Goal: Task Accomplishment & Management: Use online tool/utility

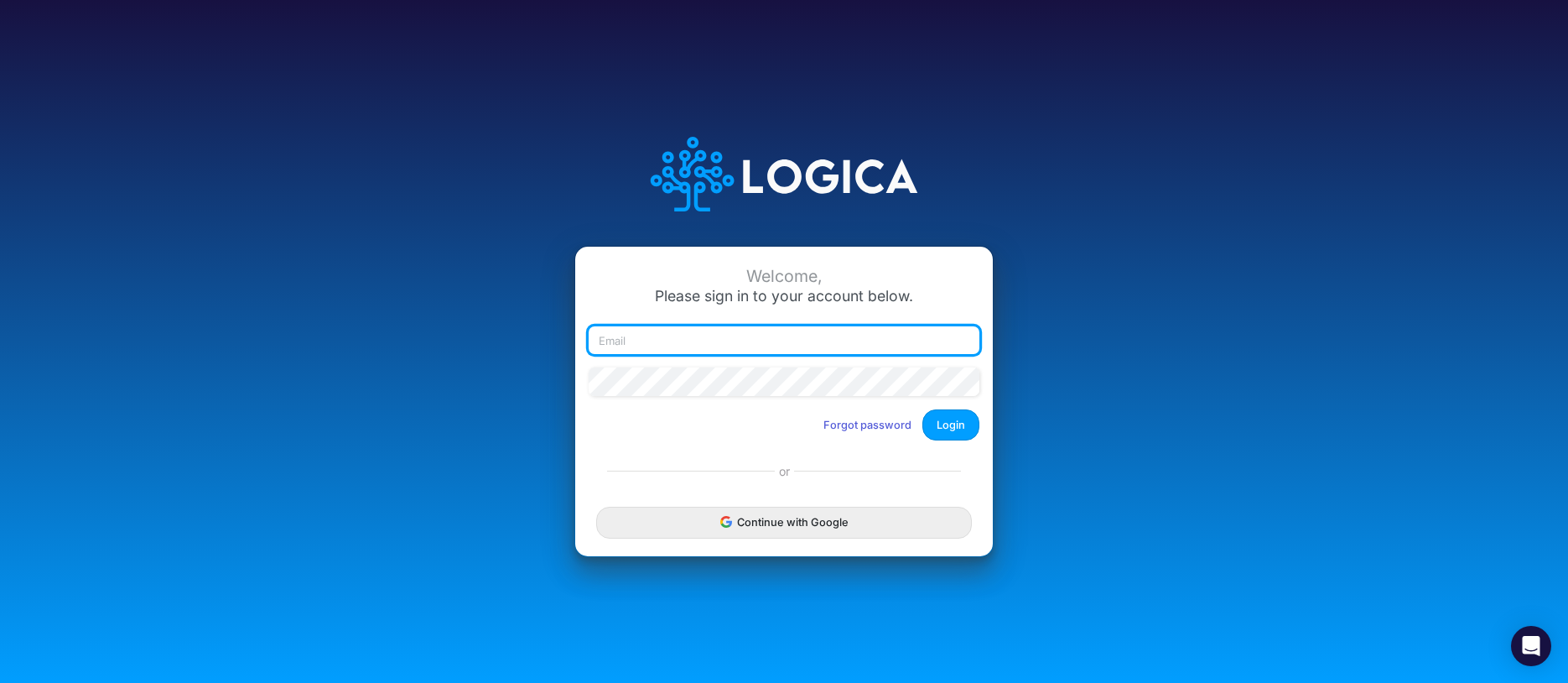
type input "rwobig@cquencehealth.com"
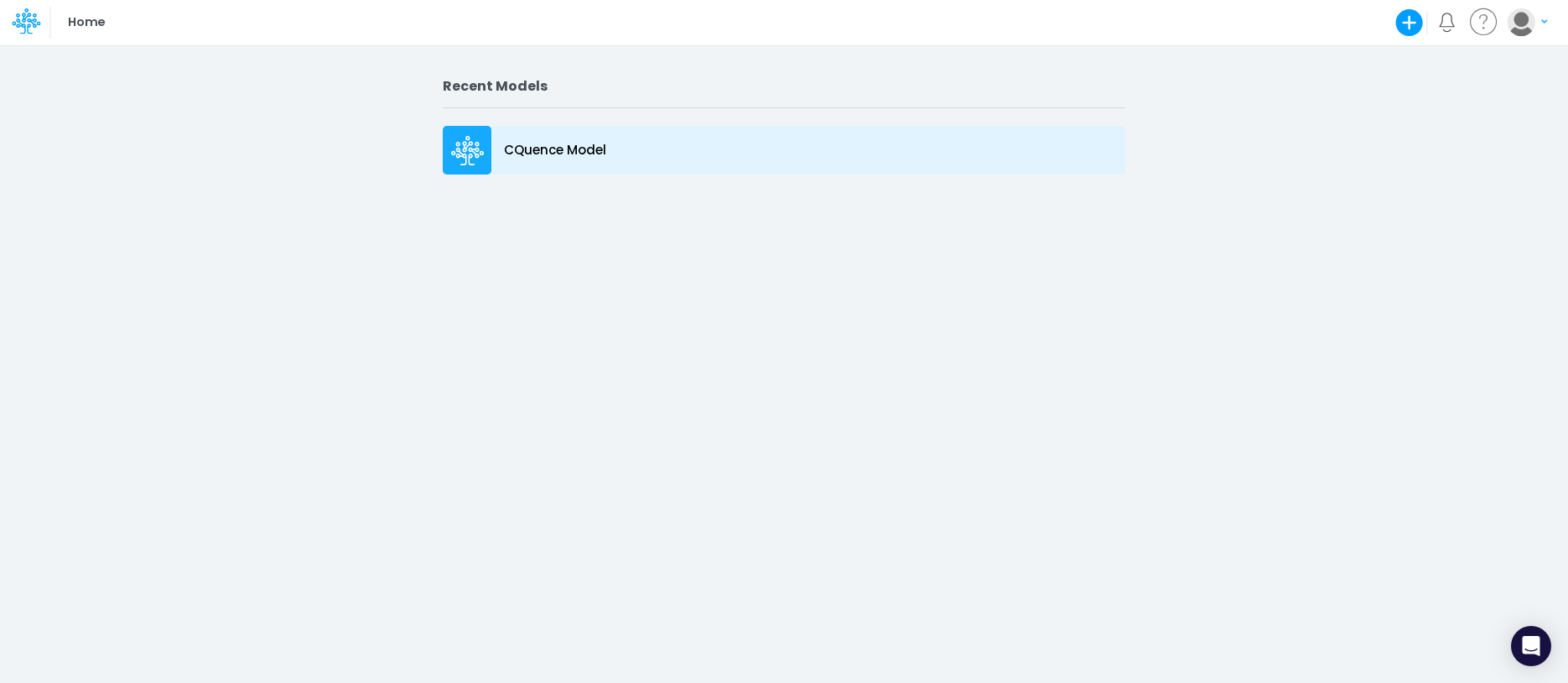
click at [466, 146] on icon at bounding box center [467, 151] width 34 height 30
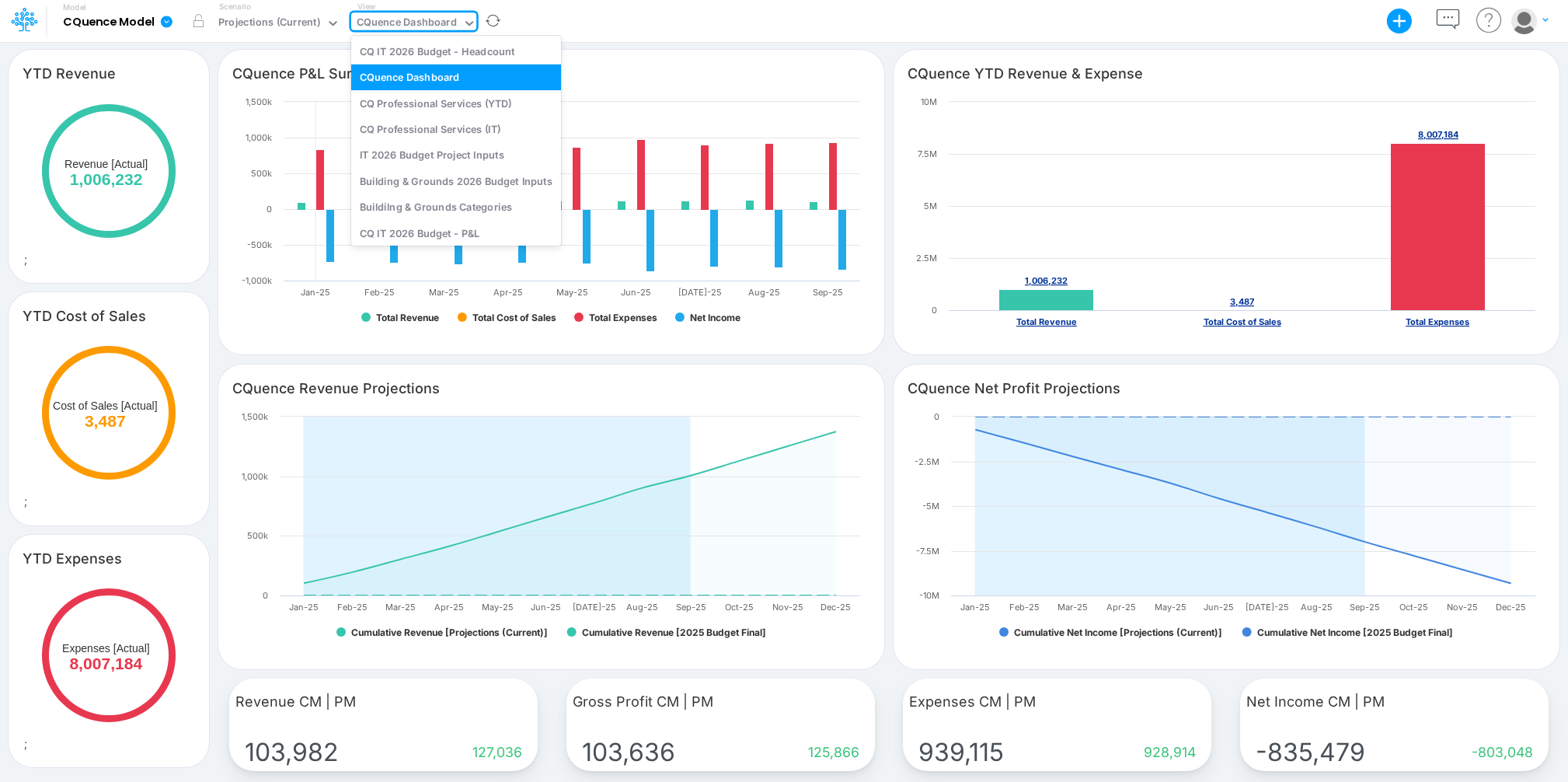
click at [385, 19] on div "CQuence Dashboard" at bounding box center [407, 23] width 101 height 18
click at [421, 131] on div "CQ Professional Services (IT)" at bounding box center [456, 129] width 210 height 26
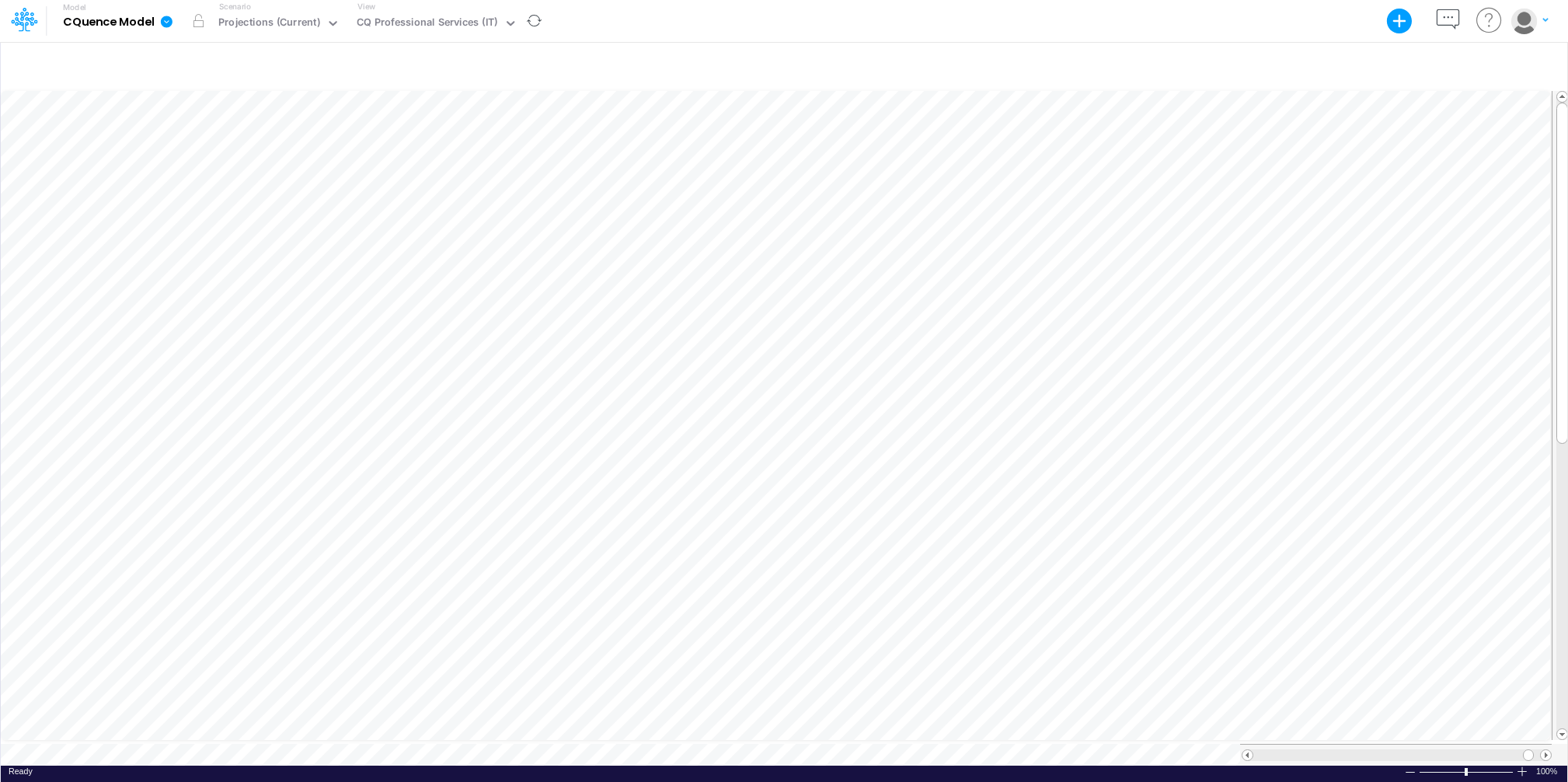
scroll to position [7, 1]
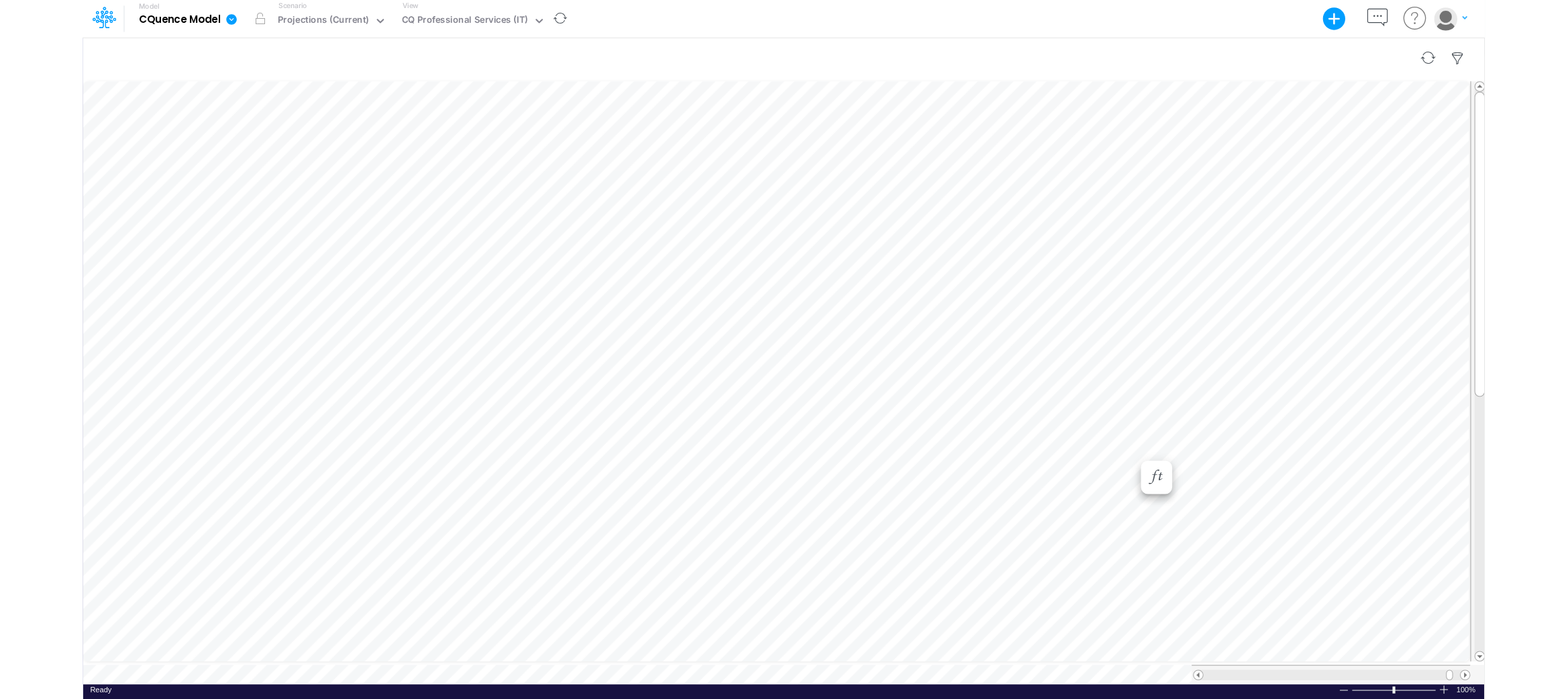
scroll to position [6, 1]
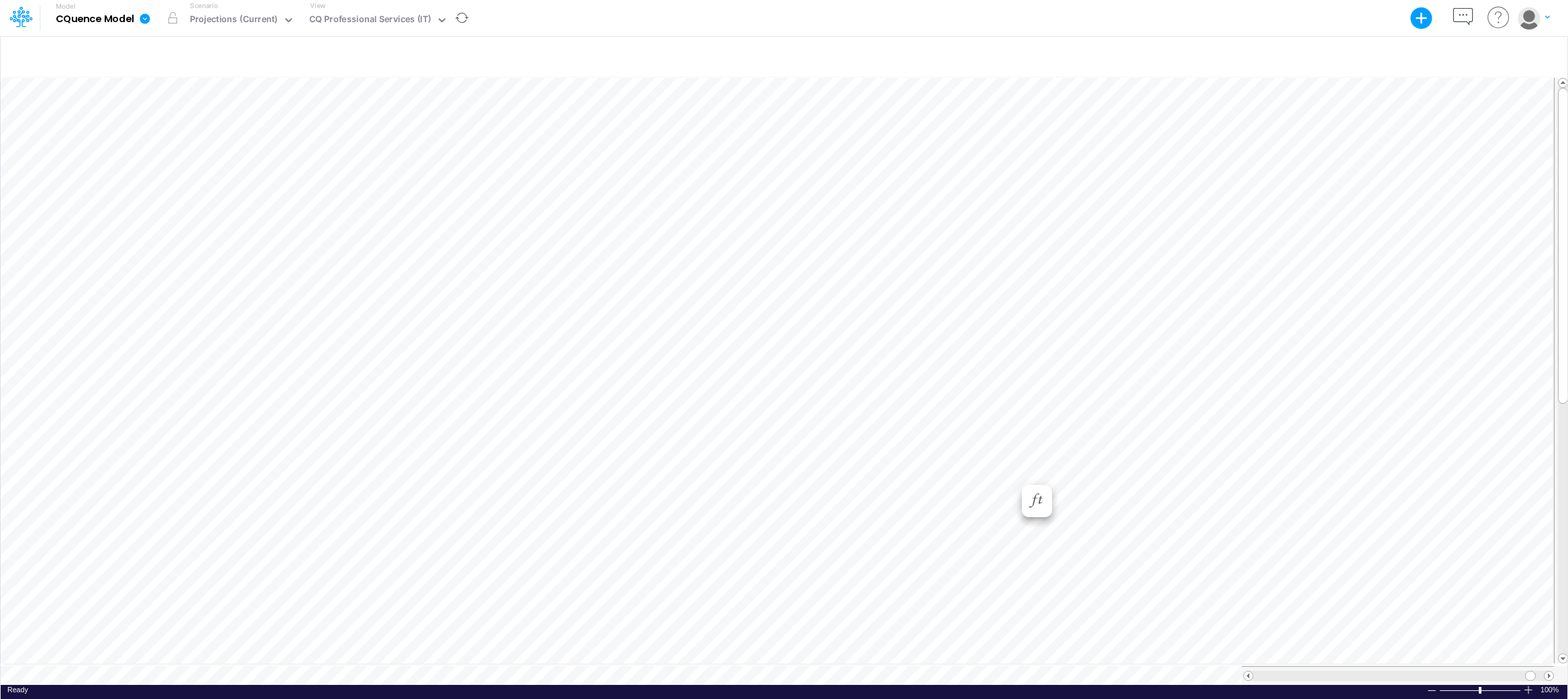
click at [15, 17] on icon at bounding box center [17, 21] width 8 height 13
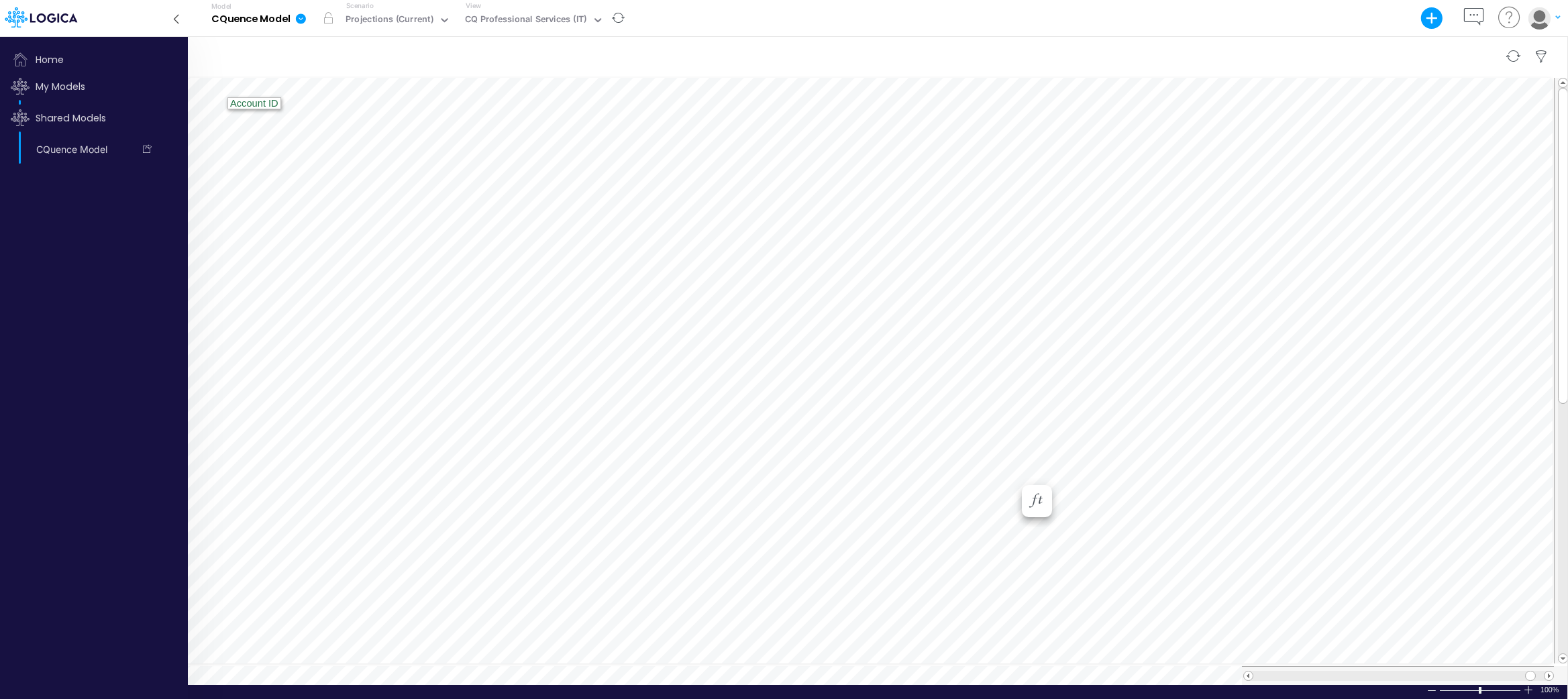
click at [271, 40] on div at bounding box center [784, 57] width 1567 height 38
click at [136, 15] on div "App version: 92ae7e52a0cc28a736f828328bfad3cb15fccfe1" at bounding box center [90, 18] width 187 height 36
click at [769, 38] on div at bounding box center [784, 57] width 1567 height 38
click at [42, 61] on span "Home" at bounding box center [94, 60] width 178 height 27
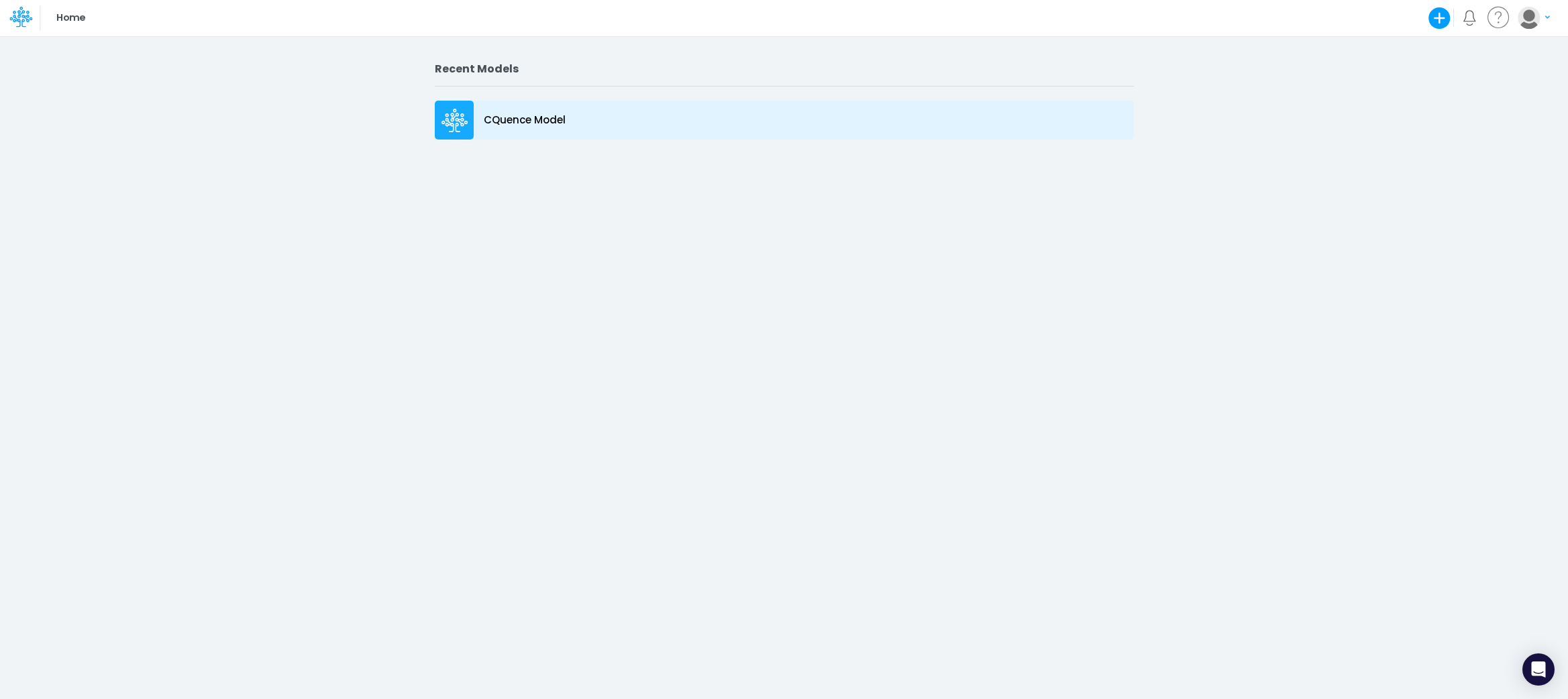
click at [460, 115] on icon at bounding box center [454, 113] width 20 height 9
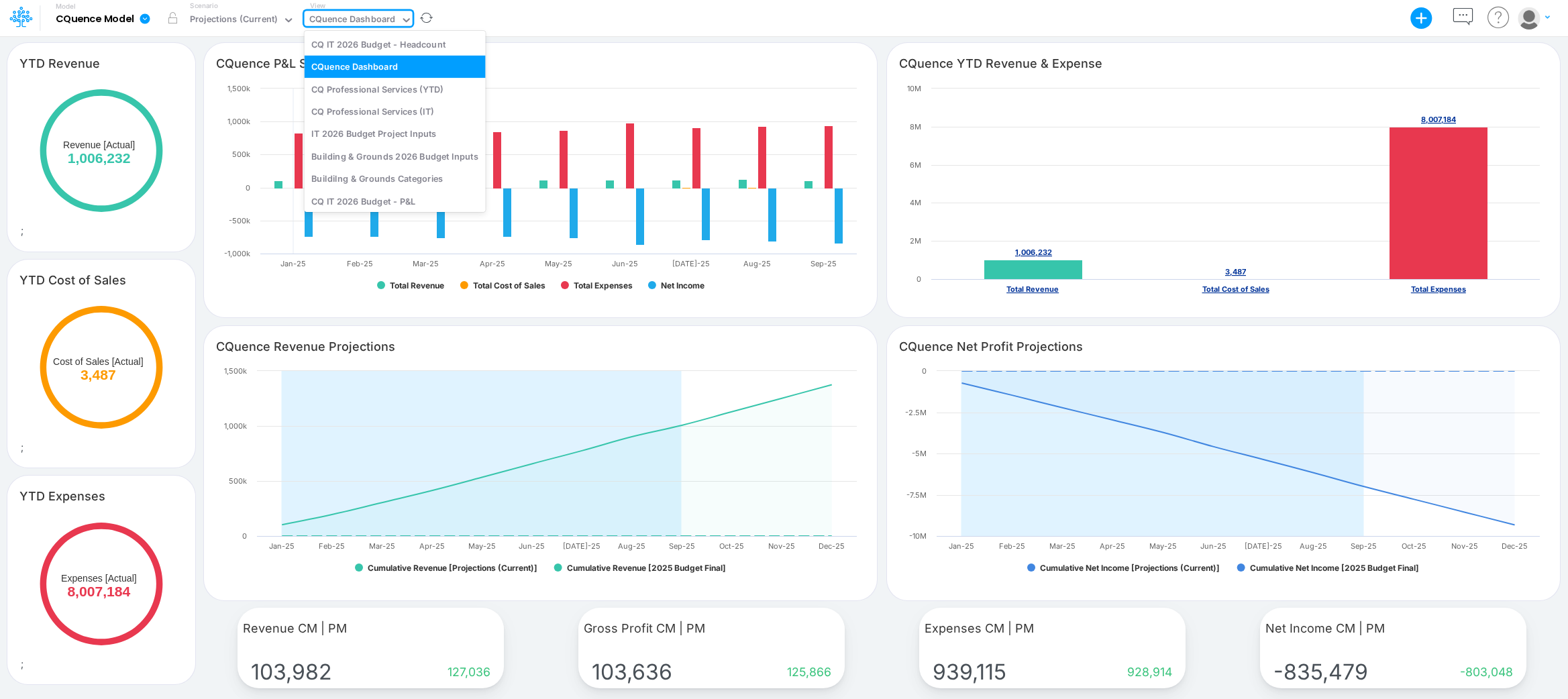
click at [345, 29] on div "CQuence Dashboard" at bounding box center [353, 21] width 96 height 20
click at [354, 116] on div "CQ Professional Services (IT)" at bounding box center [395, 111] width 181 height 22
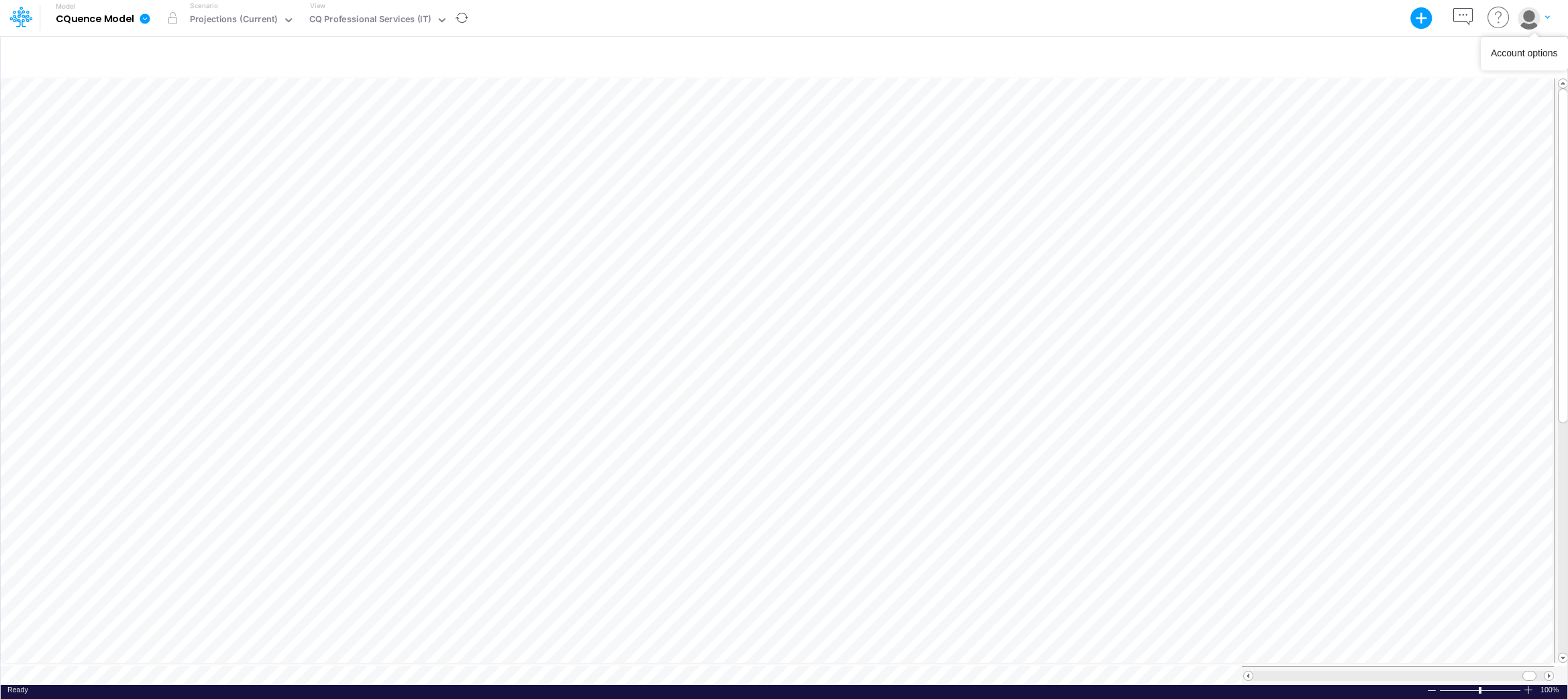
click at [1543, 19] on button "button" at bounding box center [1534, 17] width 34 height 24
click at [1307, 63] on div at bounding box center [784, 57] width 1567 height 38
click at [146, 15] on icon at bounding box center [144, 18] width 10 height 10
click at [178, 53] on button "Export" at bounding box center [212, 54] width 143 height 22
click at [305, 57] on button "Excel" at bounding box center [357, 62] width 143 height 21
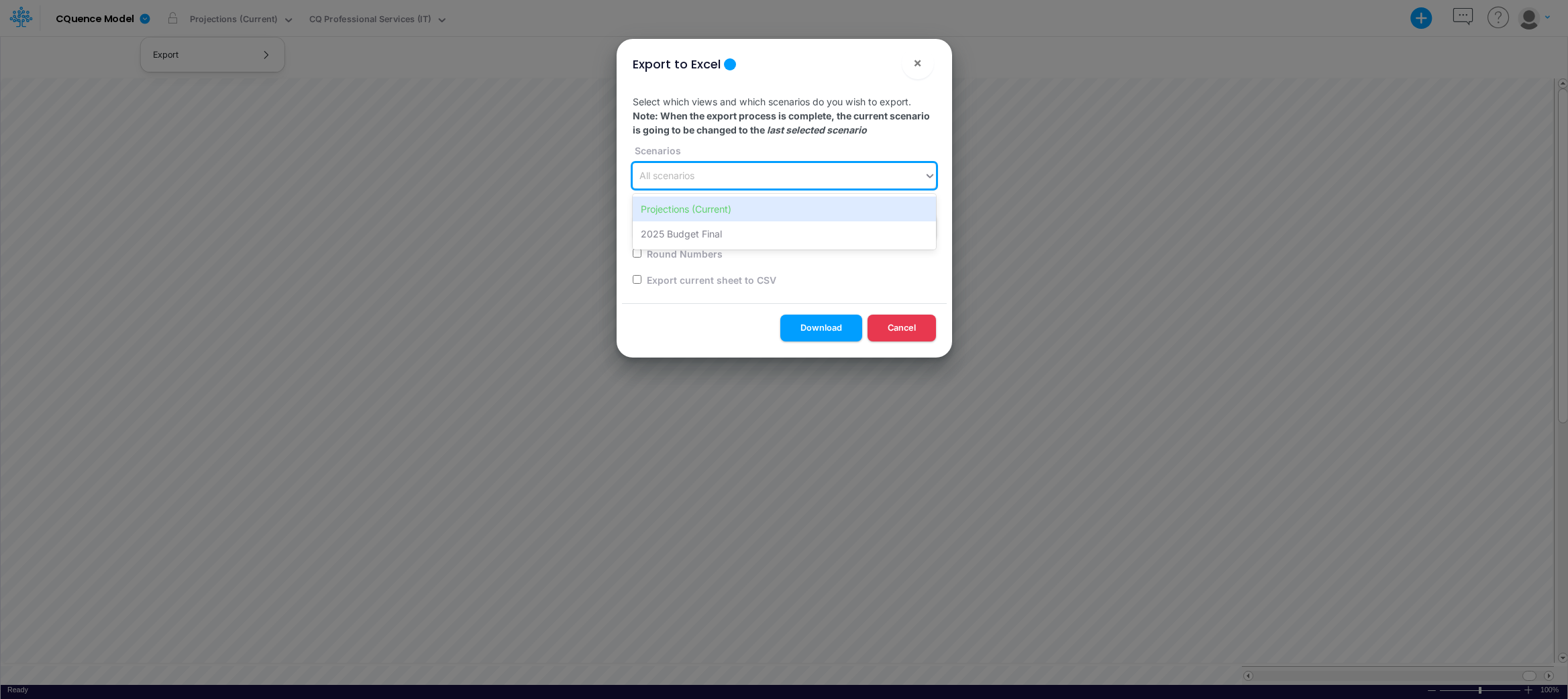
click at [931, 175] on icon at bounding box center [930, 176] width 12 height 13
click at [929, 176] on icon at bounding box center [930, 176] width 12 height 13
click at [796, 211] on div "Projections (Current)" at bounding box center [784, 209] width 304 height 25
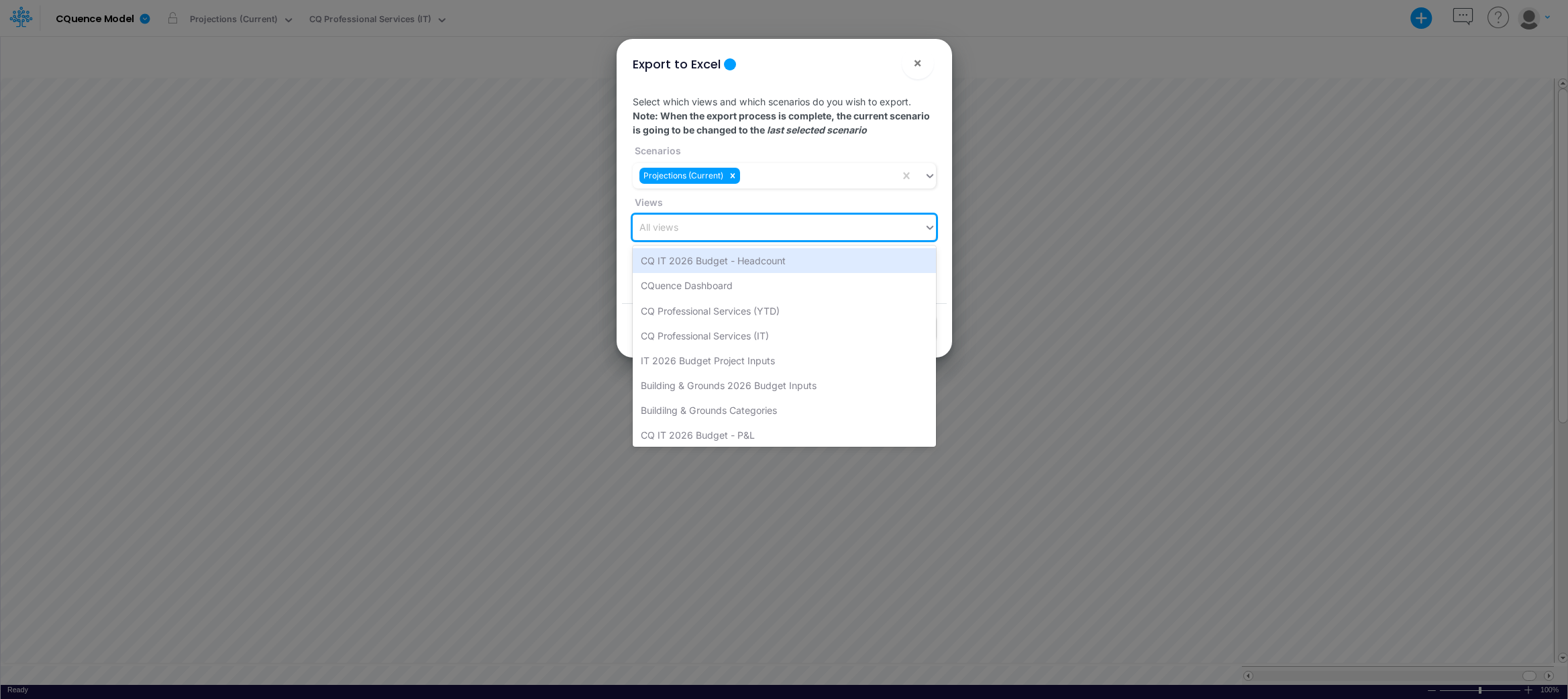
click at [925, 229] on icon at bounding box center [930, 227] width 12 height 13
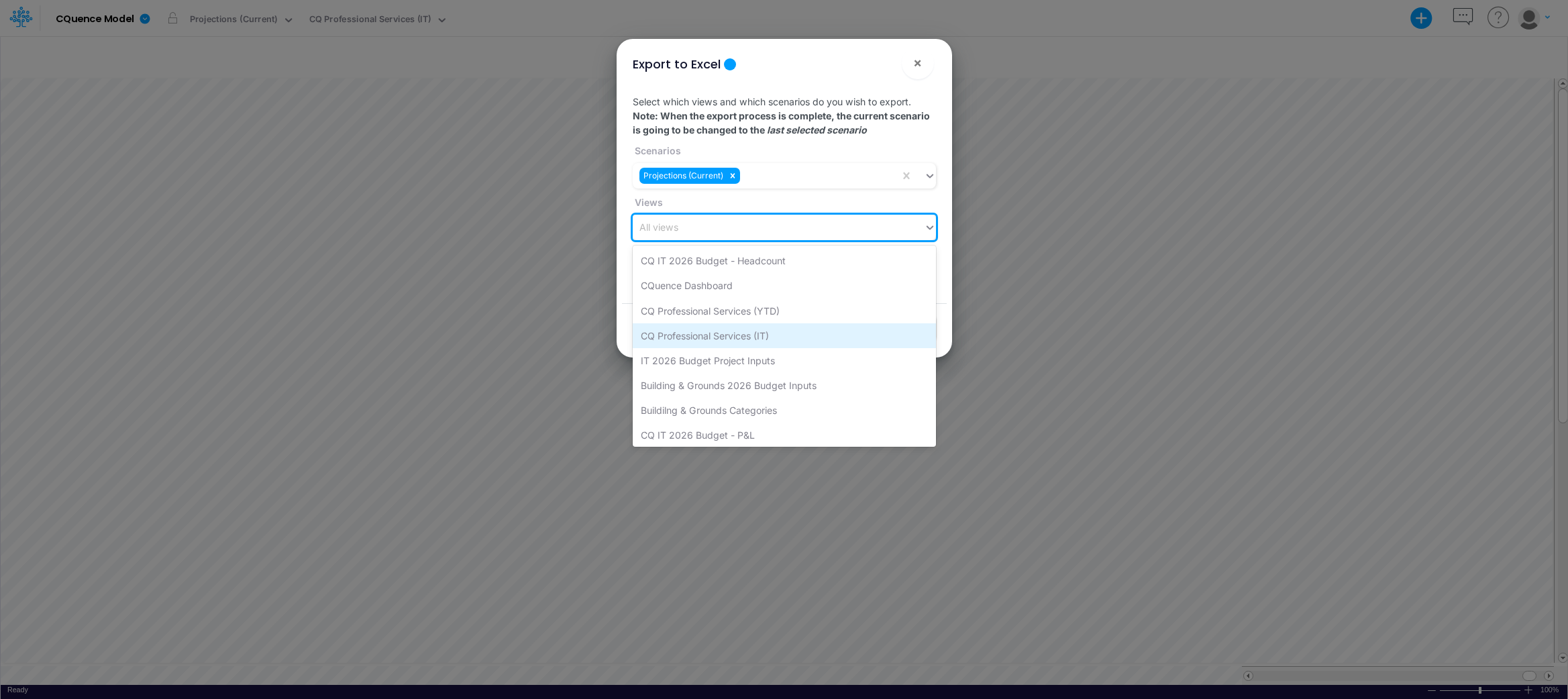
click at [758, 337] on div "CQ Professional Services (IT)" at bounding box center [784, 336] width 304 height 25
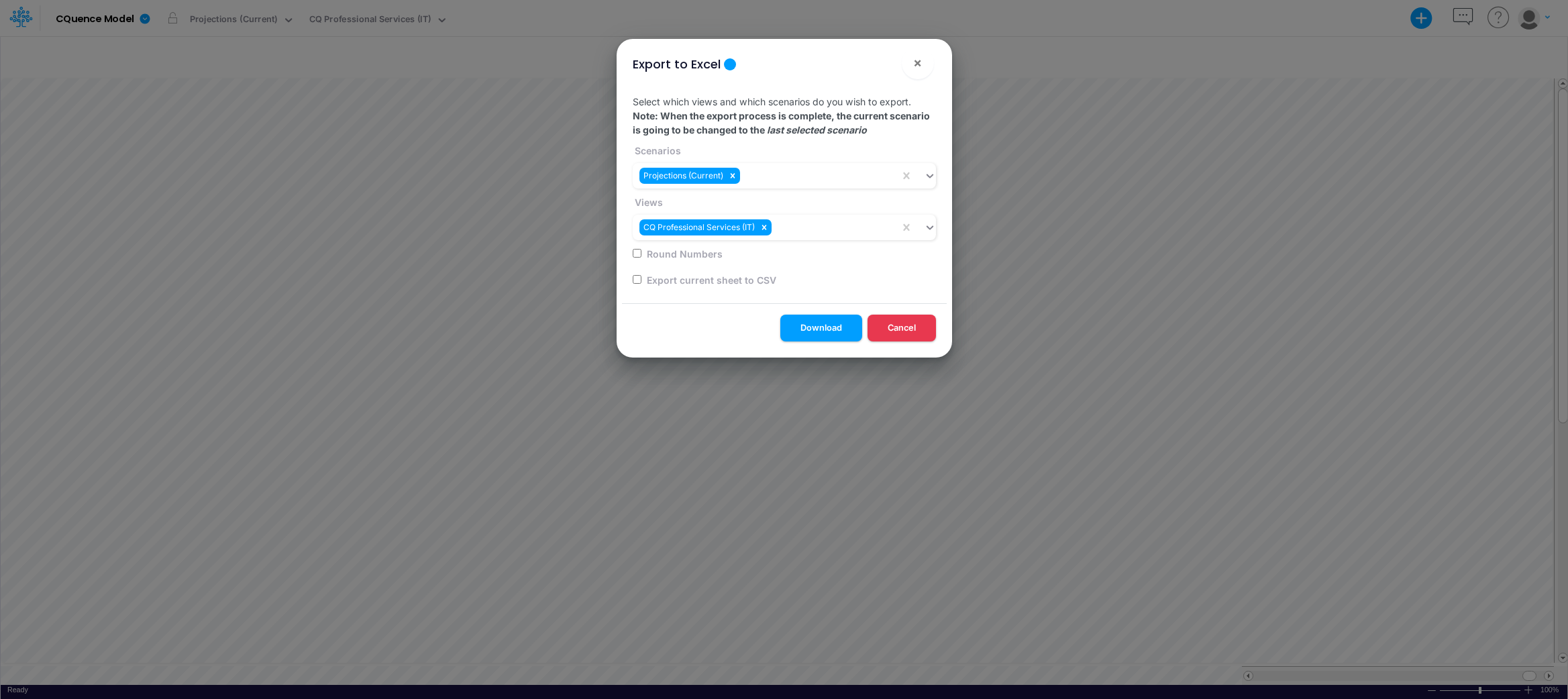
click at [637, 278] on input "checkbox" at bounding box center [637, 279] width 9 height 9
checkbox input "true"
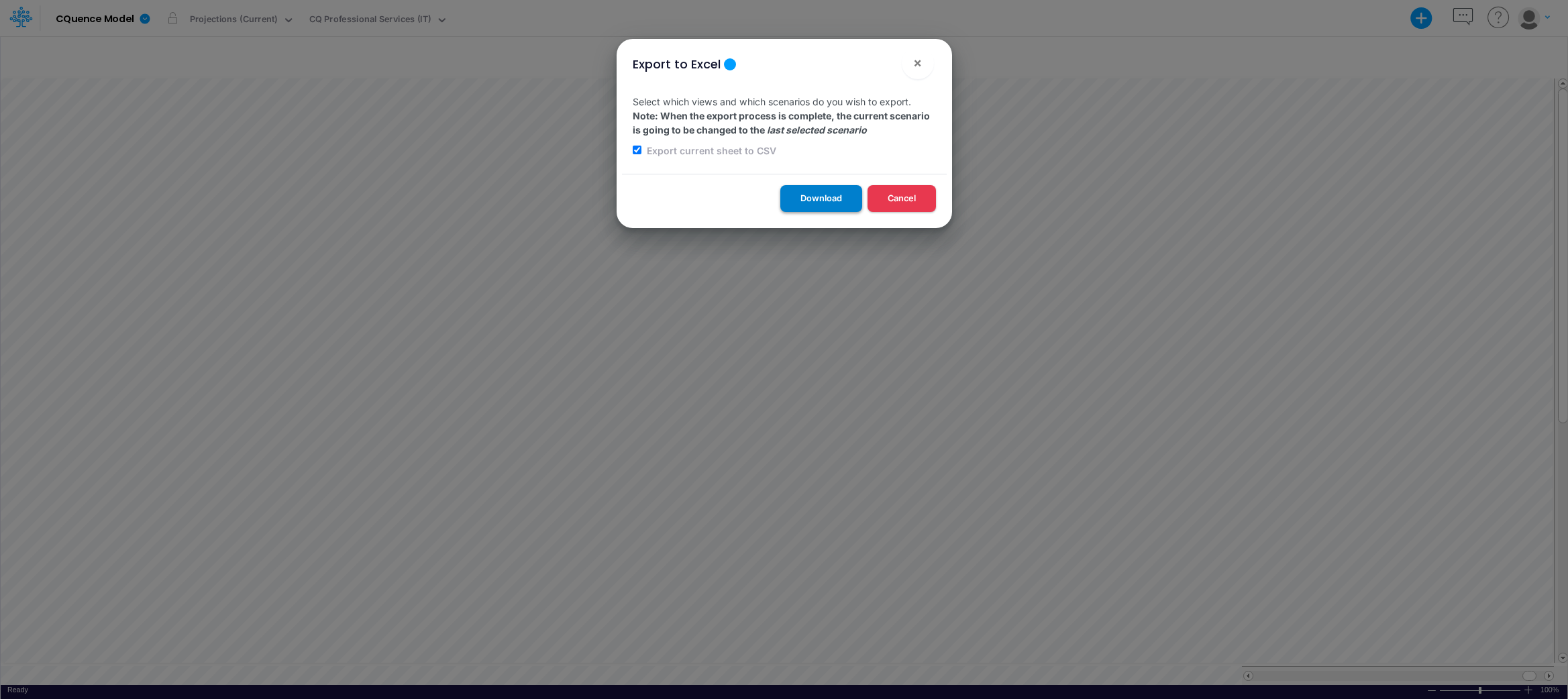
click at [818, 200] on button "Download" at bounding box center [822, 198] width 82 height 26
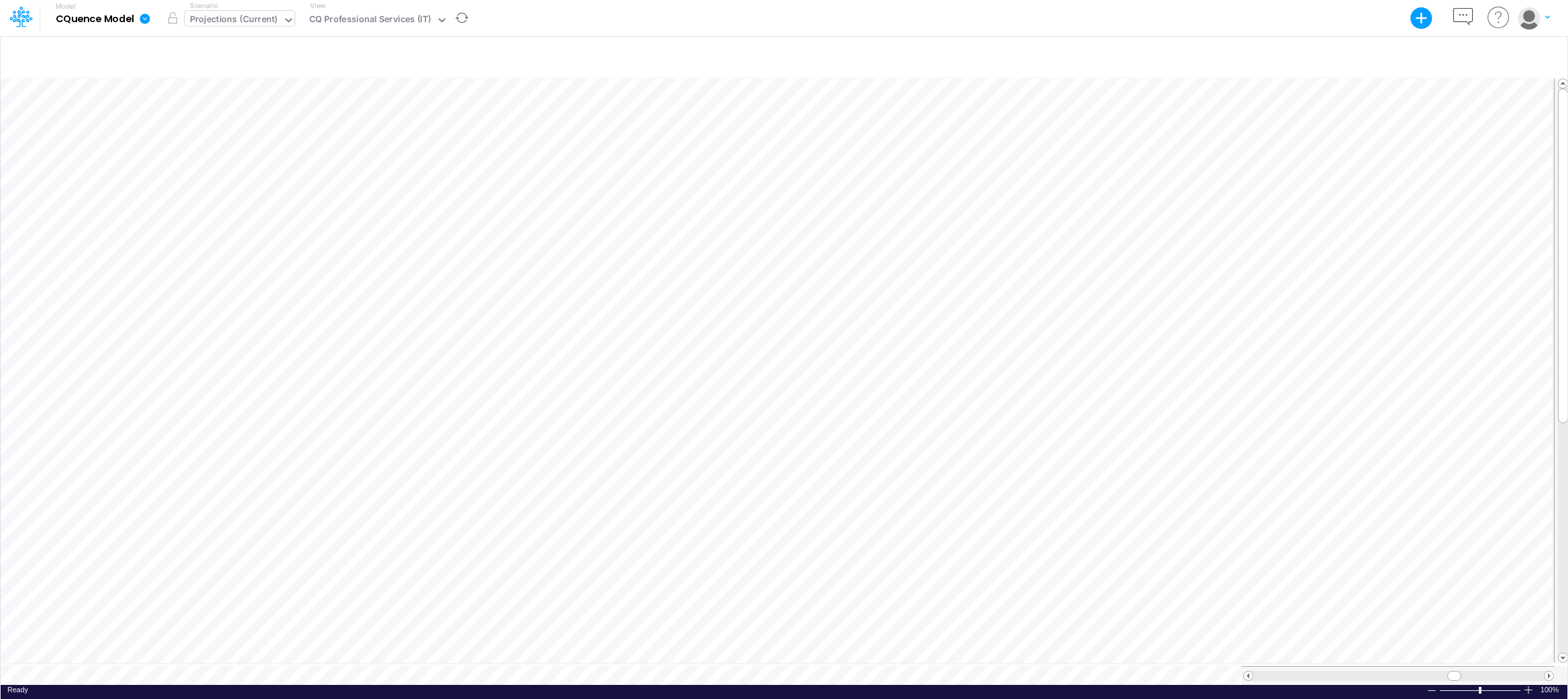
click at [209, 18] on div "Projections (Current)" at bounding box center [234, 20] width 88 height 15
click at [234, 44] on div "Projections (Current)" at bounding box center [236, 44] width 88 height 13
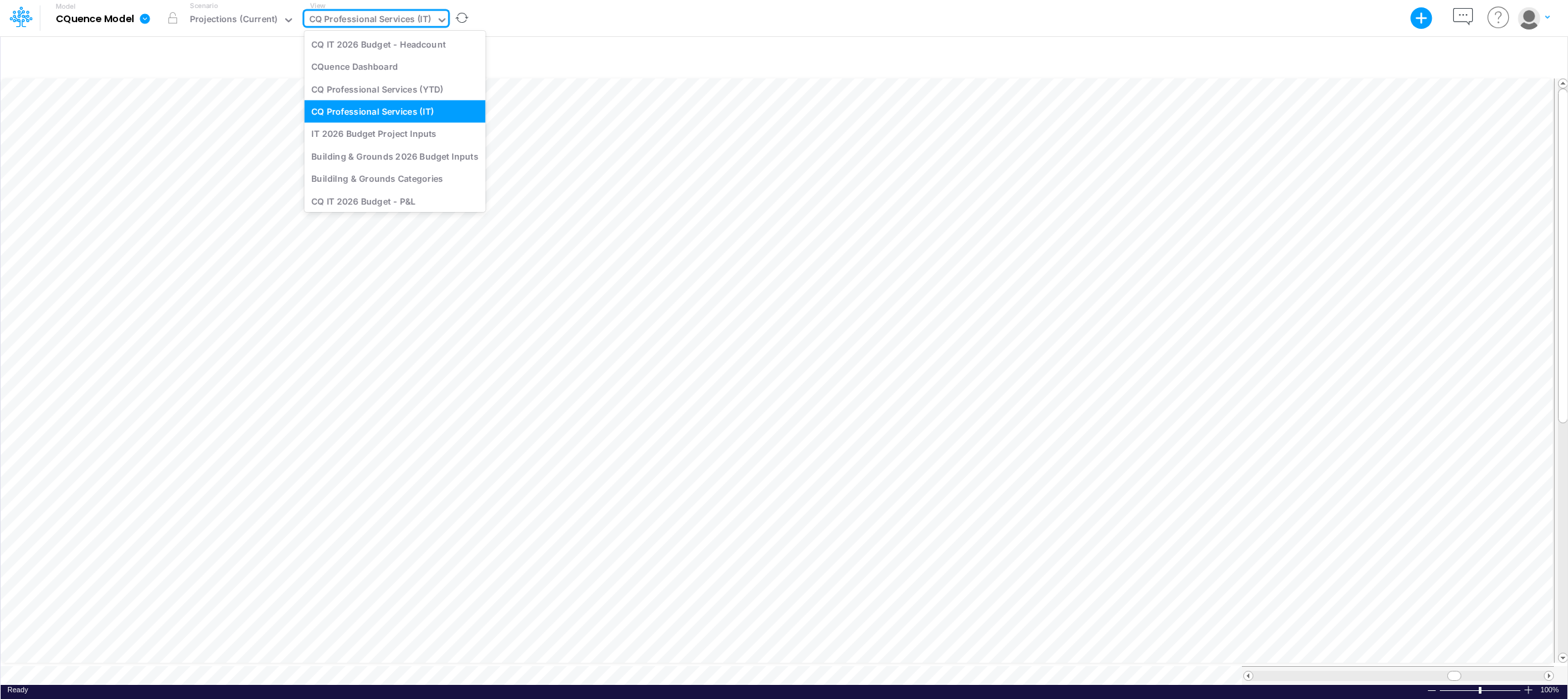
click at [379, 18] on div "CQ Professional Services (IT)" at bounding box center [370, 20] width 122 height 15
click at [369, 112] on div "CQ Professional Services (IT)" at bounding box center [395, 111] width 181 height 22
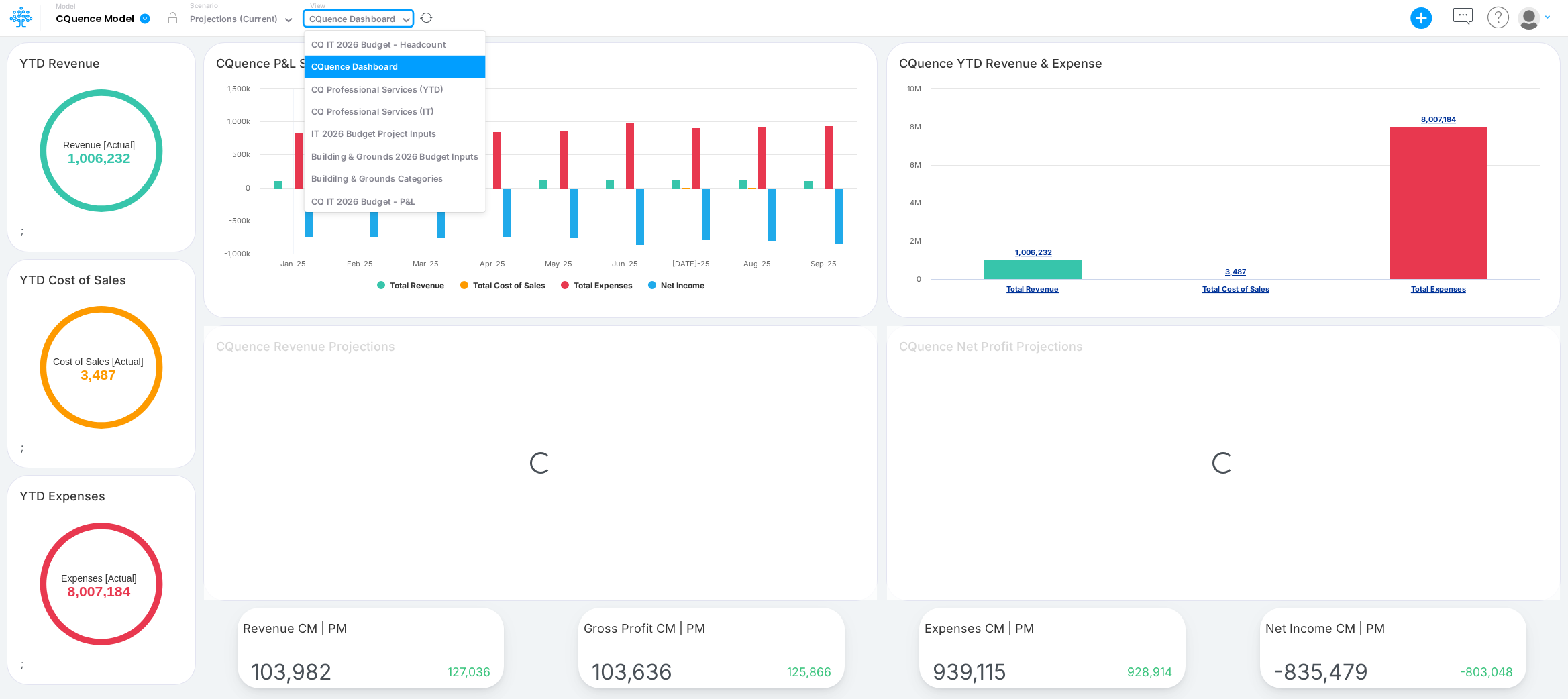
click at [345, 18] on div "CQuence Dashboard" at bounding box center [353, 20] width 87 height 15
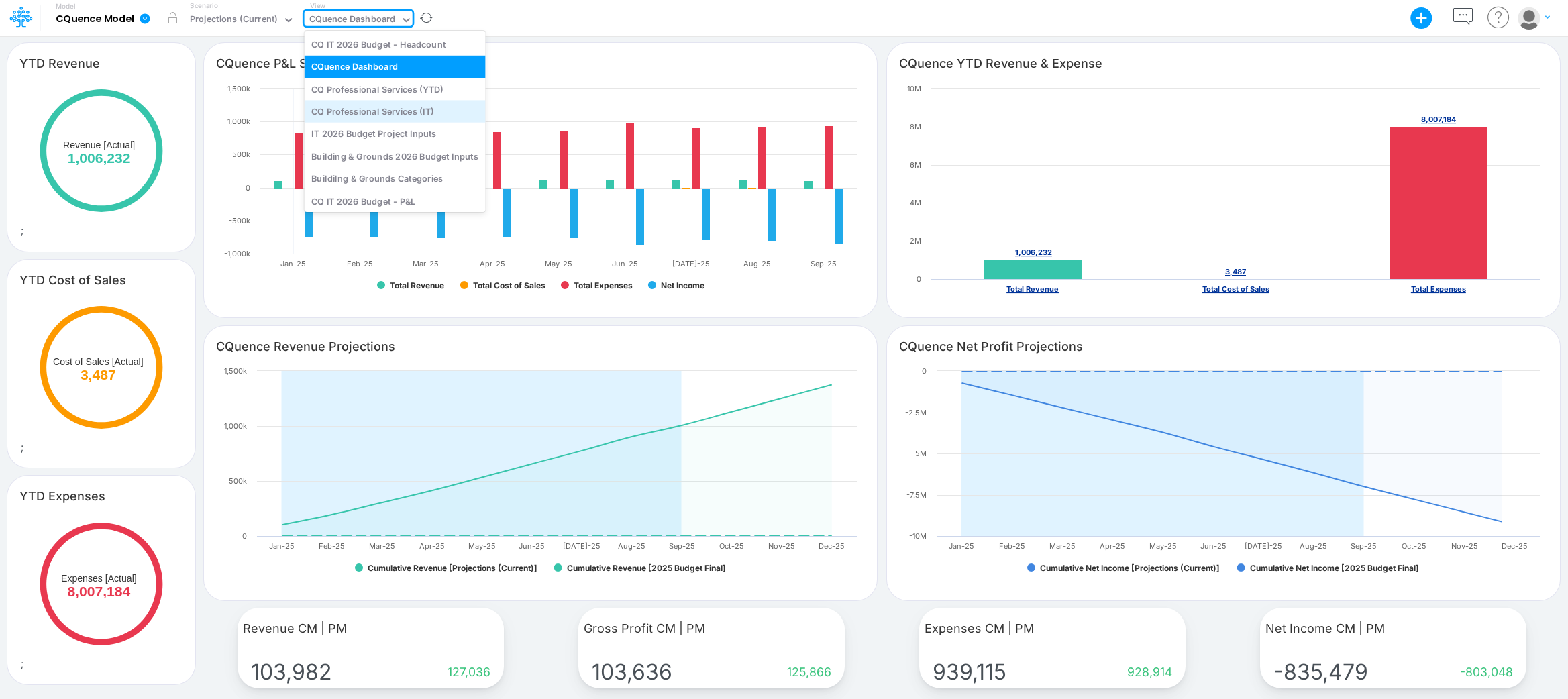
click at [358, 116] on div "CQ Professional Services (IT)" at bounding box center [395, 111] width 181 height 22
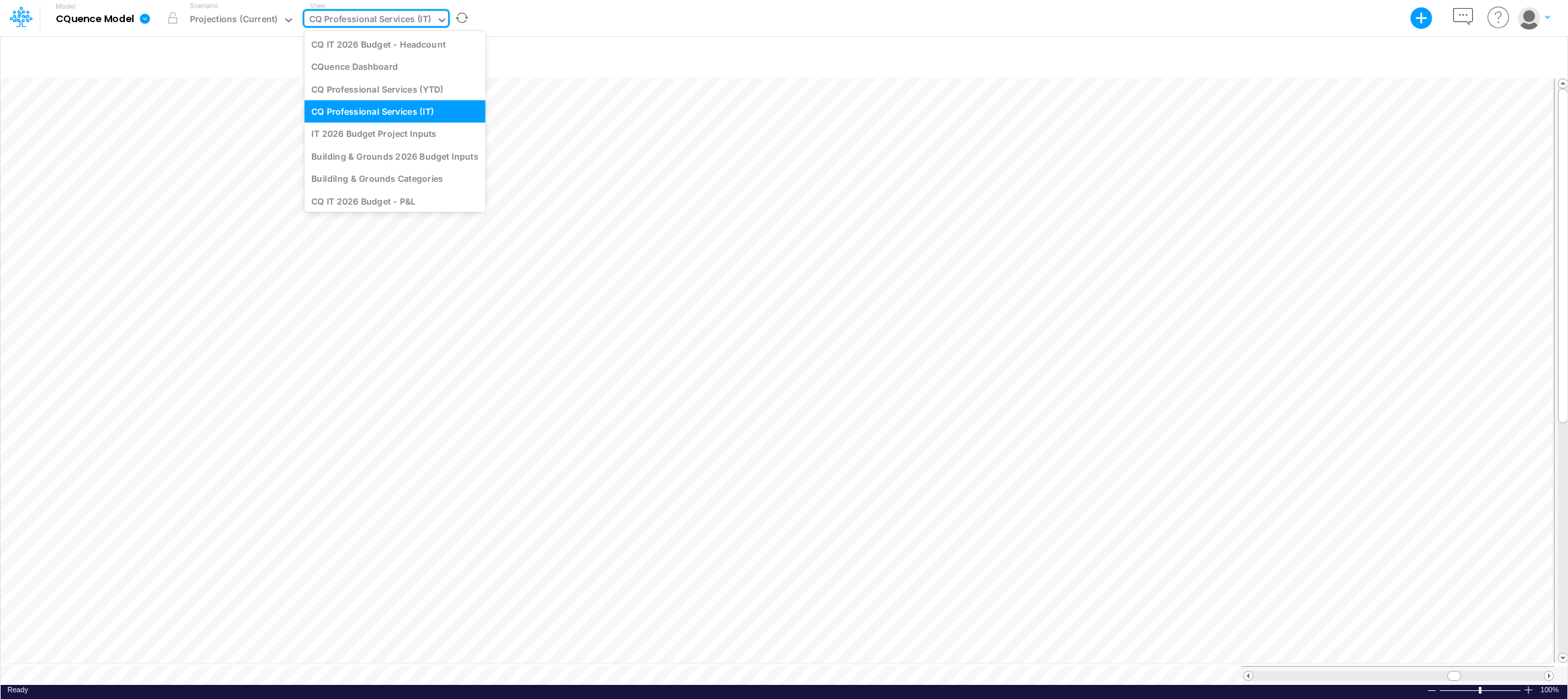
click at [440, 24] on icon at bounding box center [442, 20] width 12 height 12
click at [793, 30] on div "Model CQuence Model Export Excel Scenario Projections (Current) View option CQ …" at bounding box center [784, 18] width 1411 height 36
click at [376, 18] on div "CQ Professional Services (IT)" at bounding box center [370, 20] width 122 height 15
click at [46, 54] on div at bounding box center [784, 57] width 1567 height 38
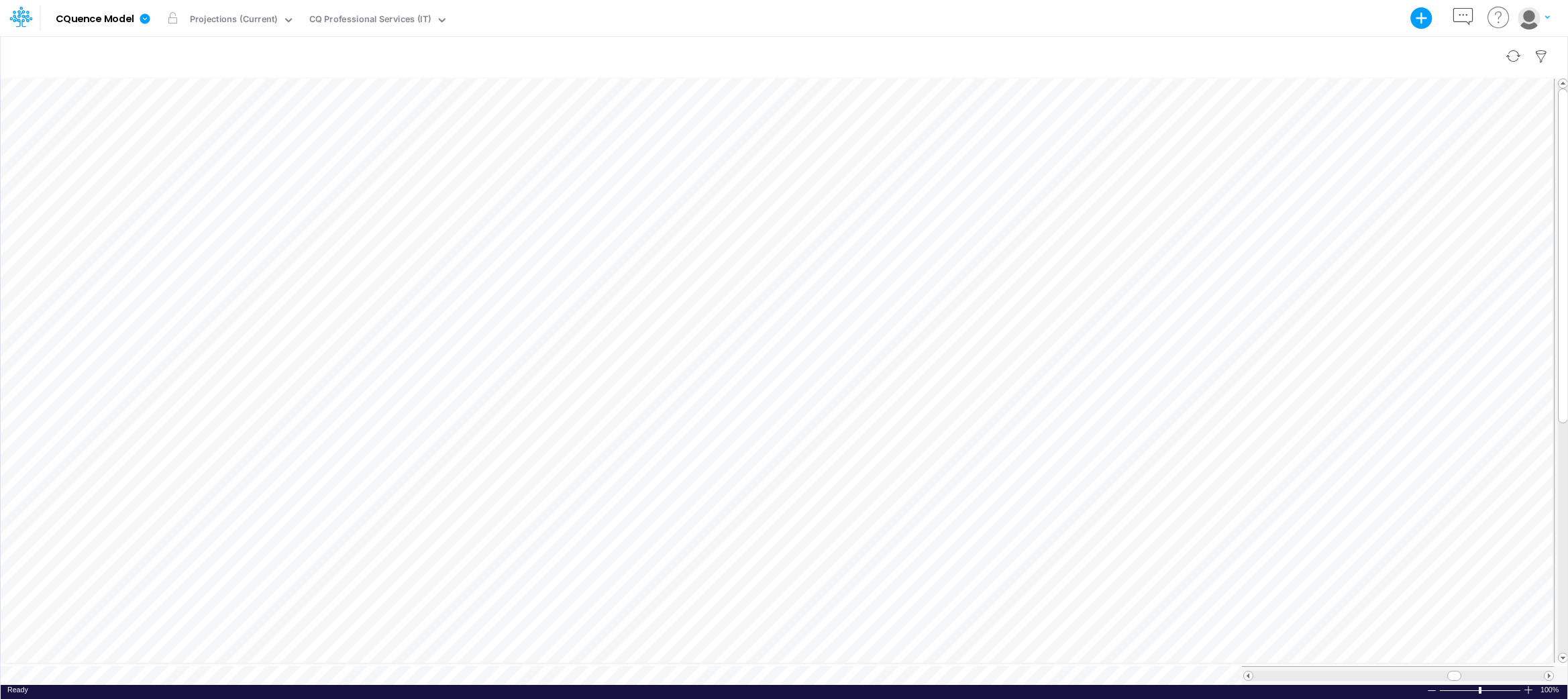
scroll to position [6, 0]
click at [460, 17] on button "button" at bounding box center [462, 18] width 28 height 35
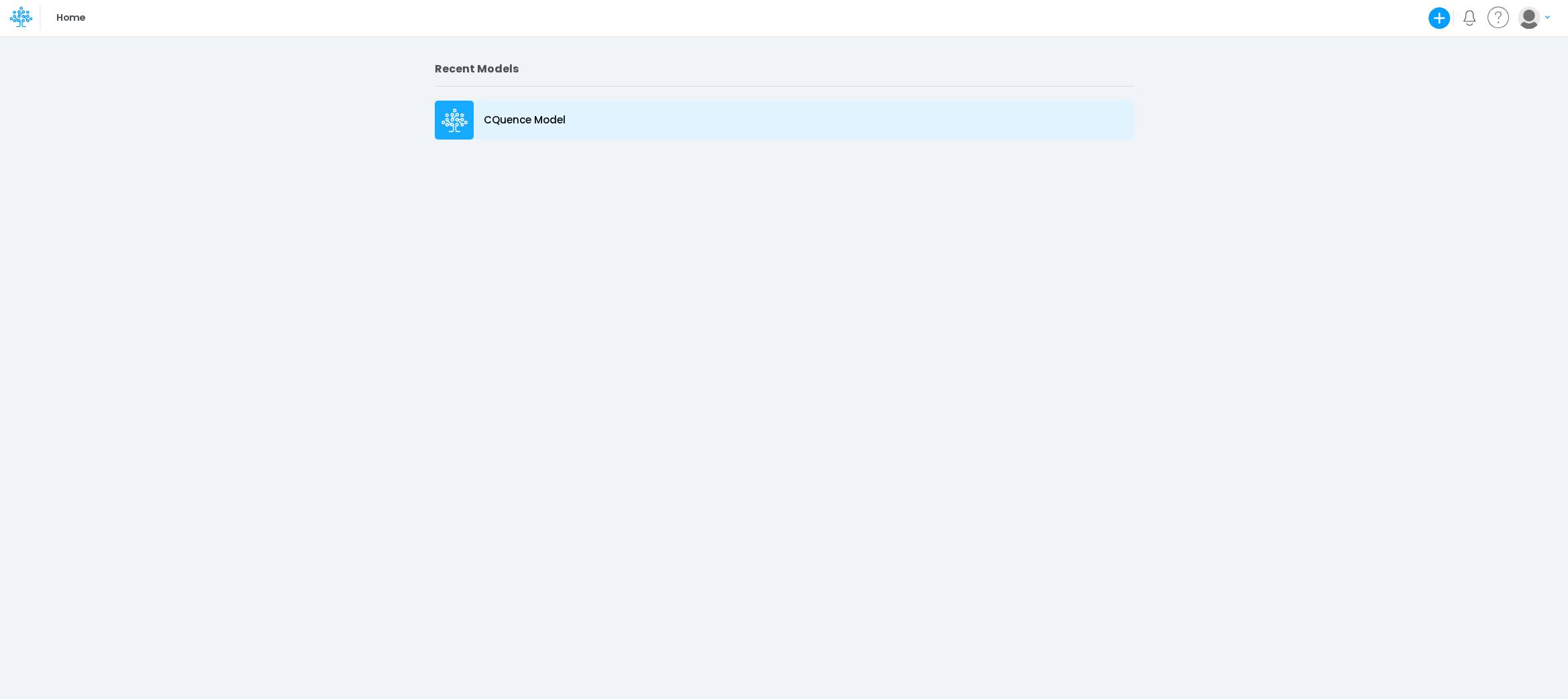
click at [454, 118] on icon at bounding box center [454, 117] width 9 height 9
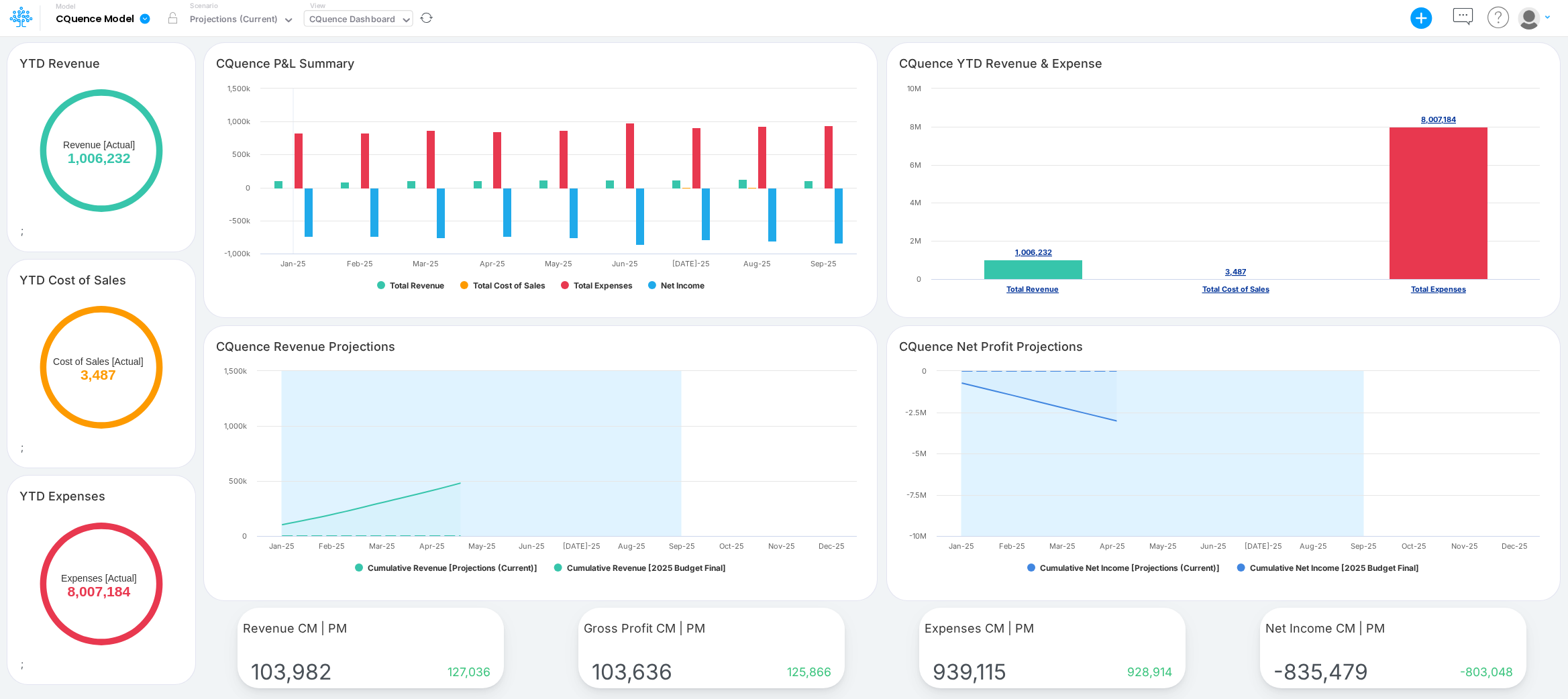
click at [333, 16] on div "CQuence Dashboard" at bounding box center [353, 20] width 87 height 15
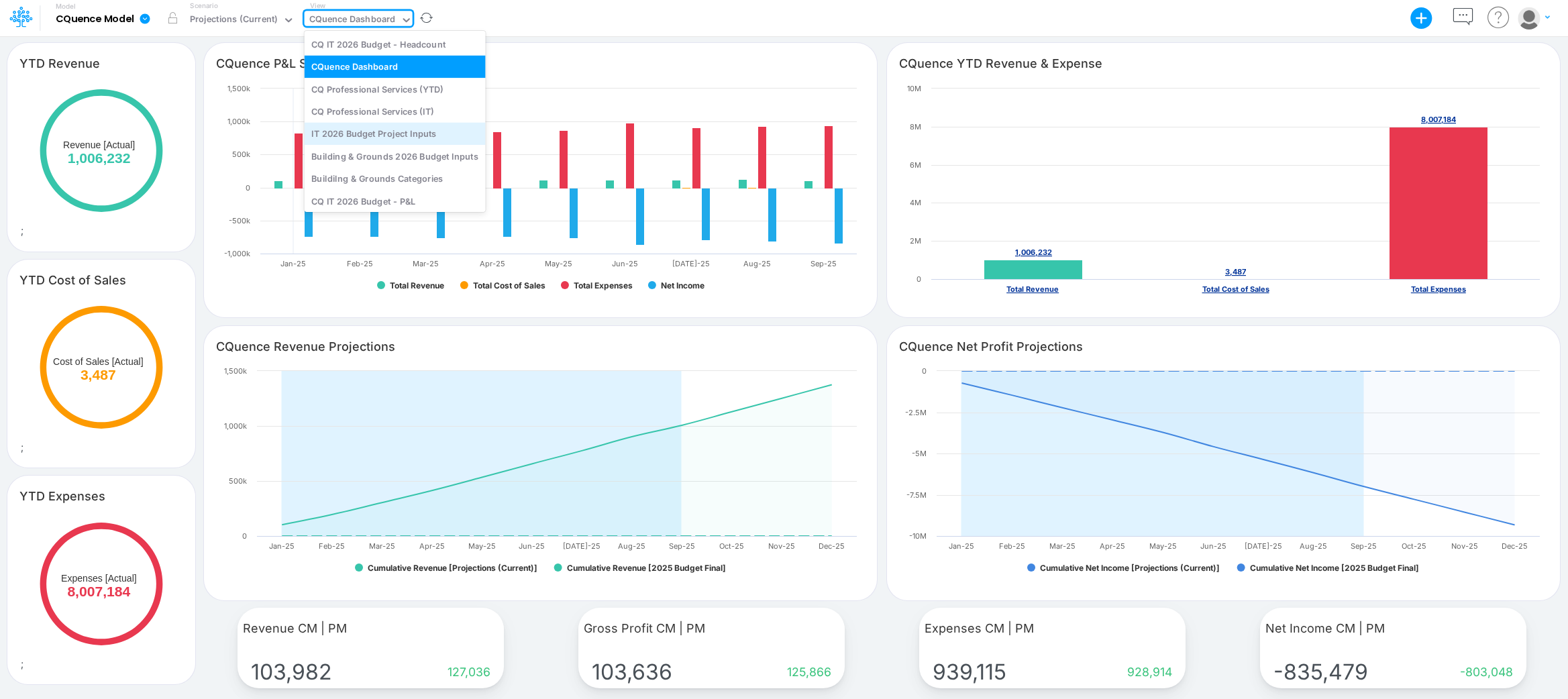
click at [369, 132] on div "IT 2026 Budget Project Inputs" at bounding box center [395, 133] width 181 height 22
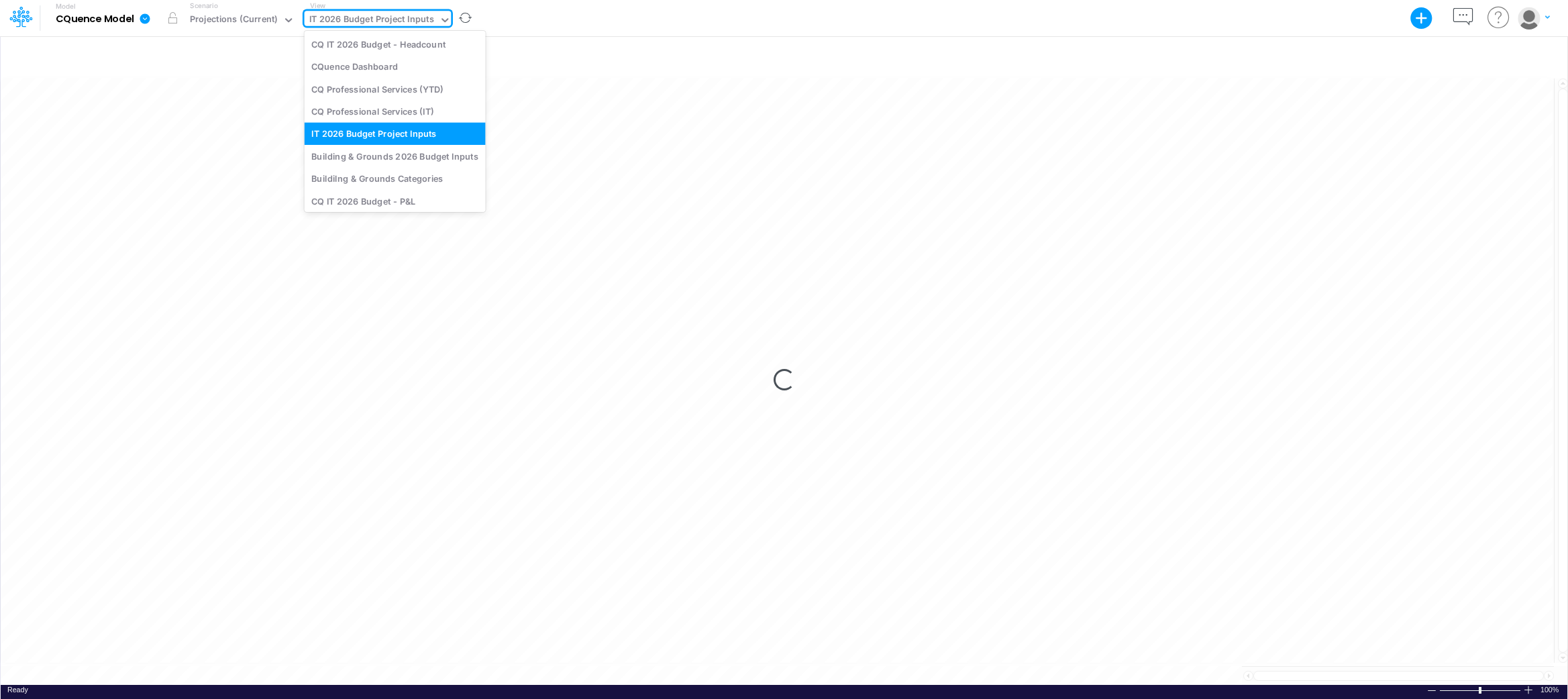
click at [370, 19] on div "IT 2026 Budget Project Inputs" at bounding box center [371, 20] width 124 height 15
click at [370, 108] on div "CQ Professional Services (IT)" at bounding box center [395, 111] width 181 height 22
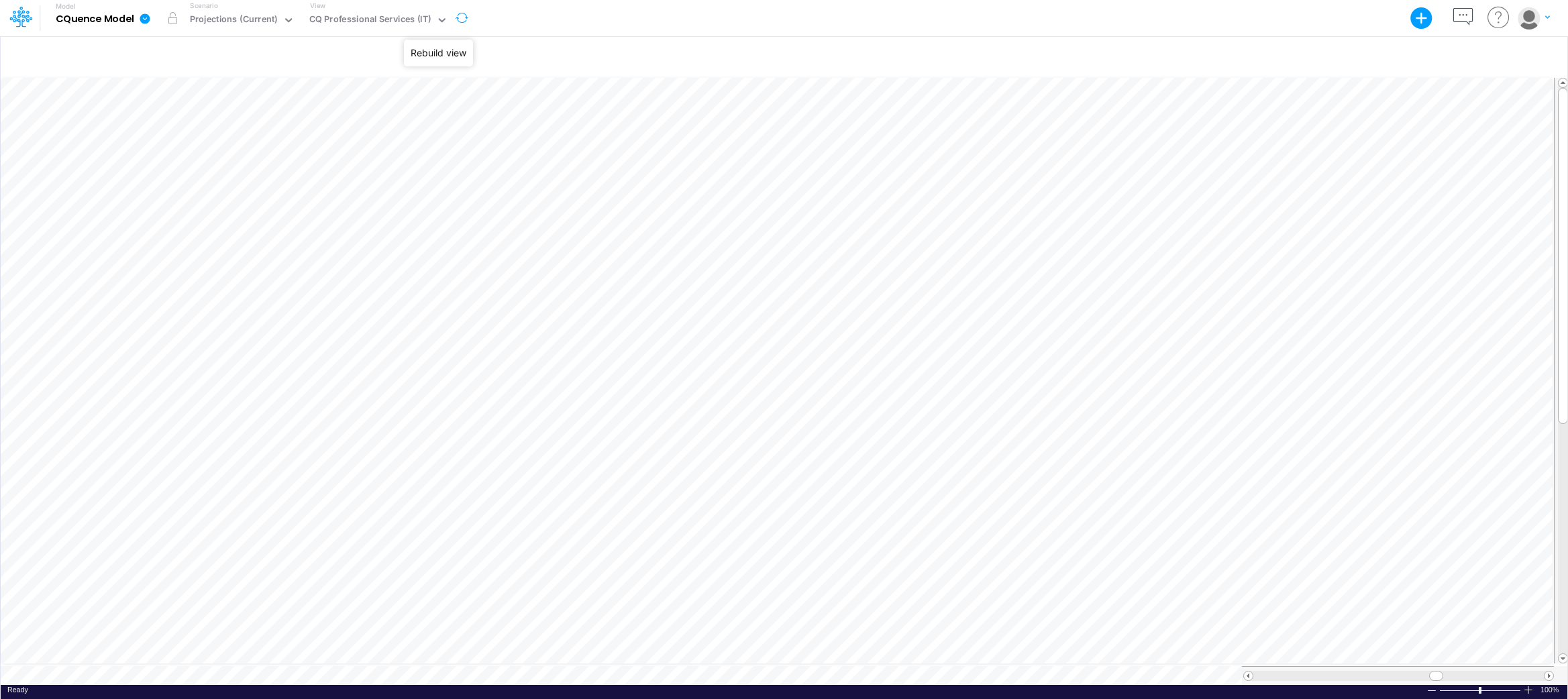
click at [460, 19] on button "button" at bounding box center [462, 18] width 28 height 35
click at [381, 17] on div "CQ Professional Services (IT)" at bounding box center [370, 20] width 122 height 15
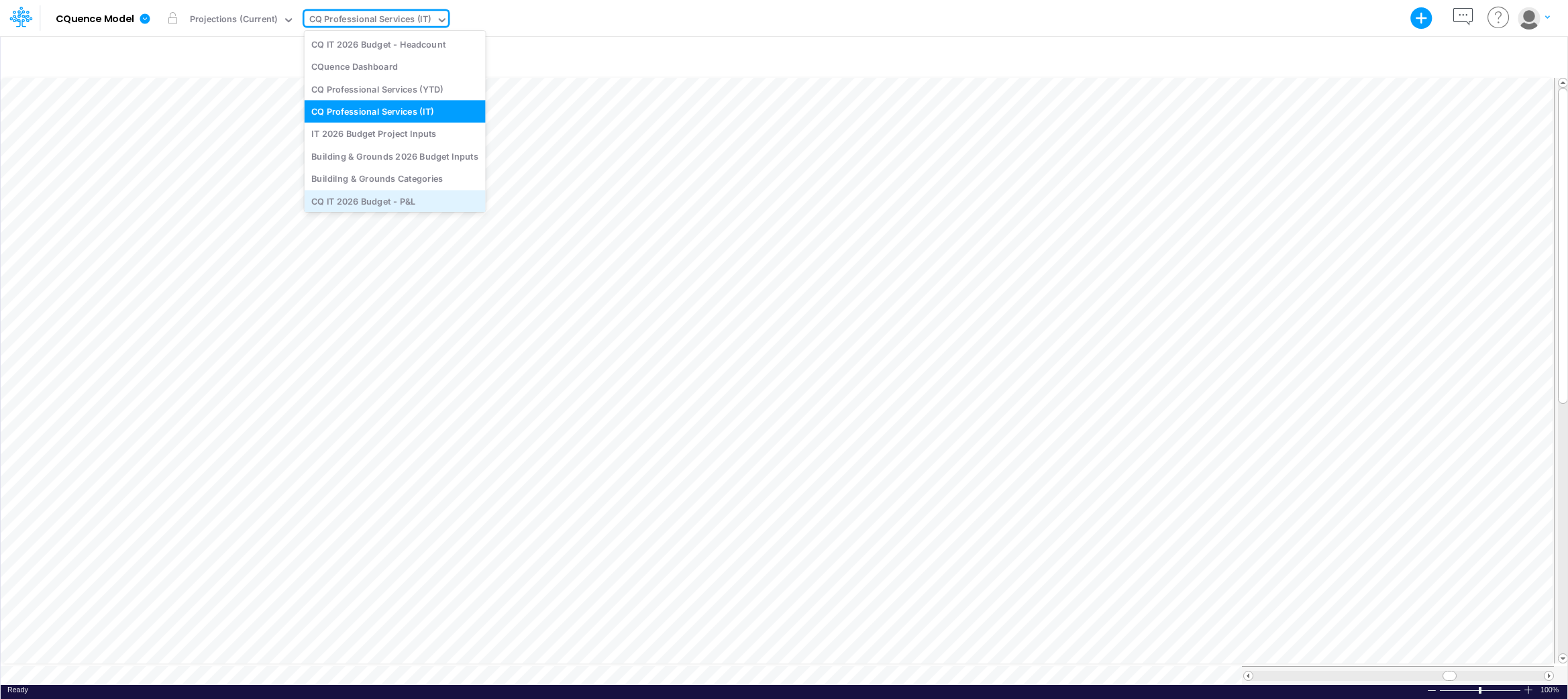
click at [388, 205] on div "CQ IT 2026 Budget - P&L" at bounding box center [395, 200] width 181 height 22
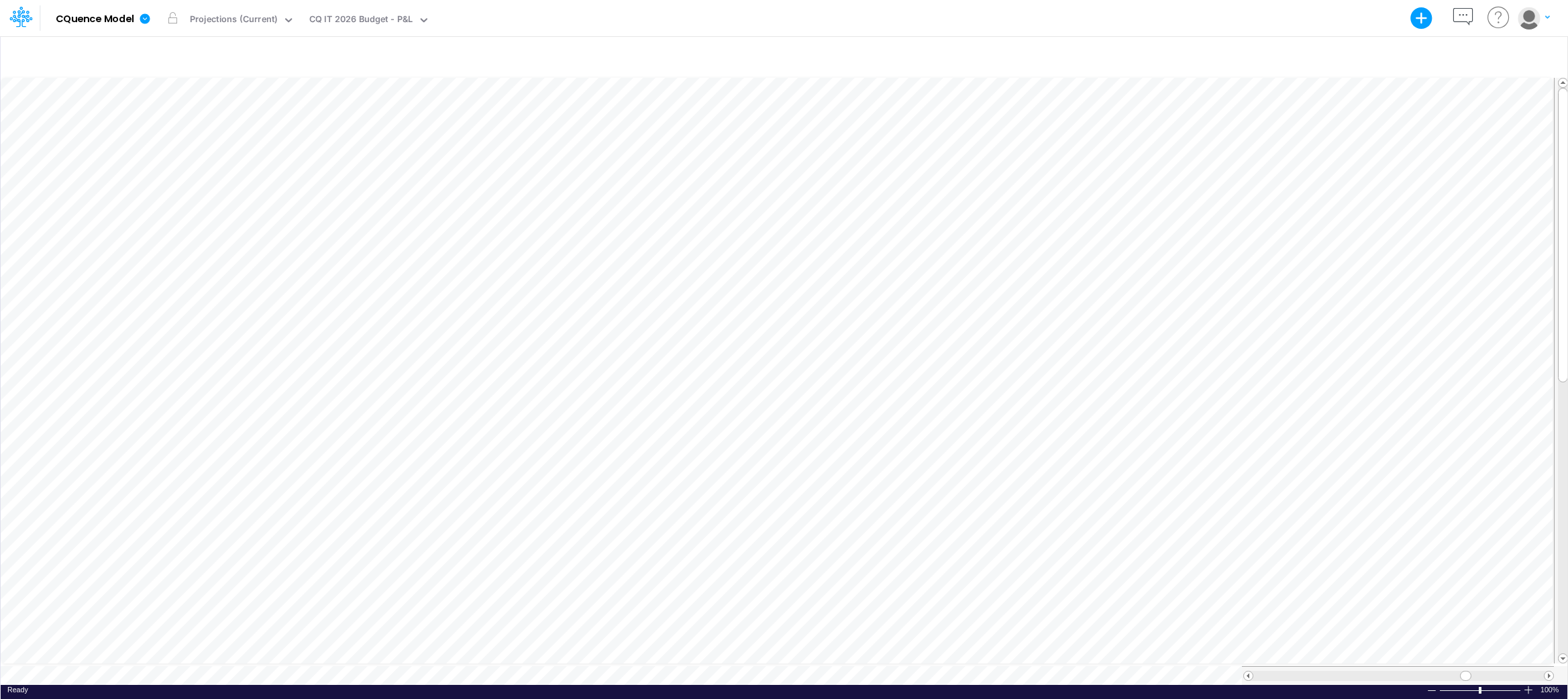
scroll to position [6, 1]
click at [380, 15] on div "CQ IT 2026 Budget - P&L" at bounding box center [361, 20] width 104 height 15
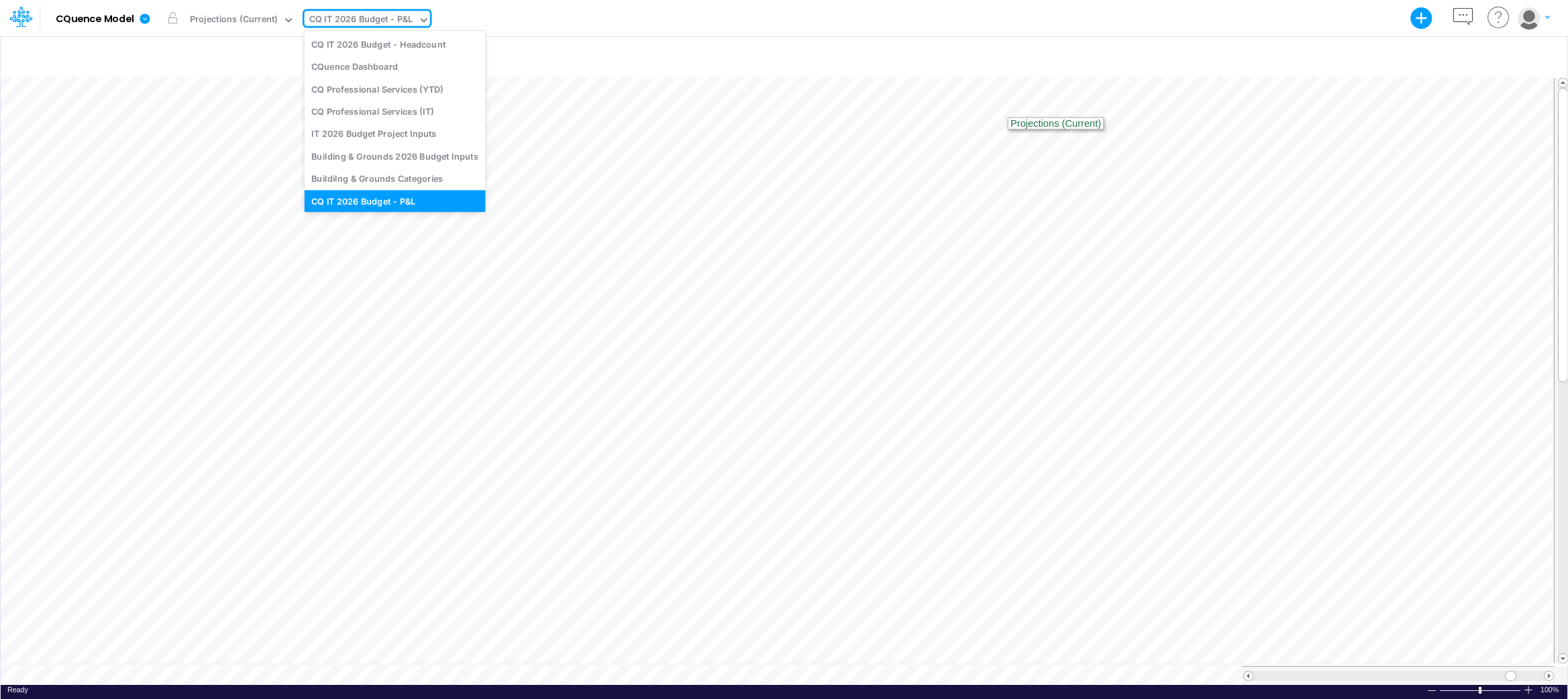
scroll to position [3, 0]
click at [384, 82] on div "CQ Professional Services (YTD)" at bounding box center [395, 86] width 181 height 22
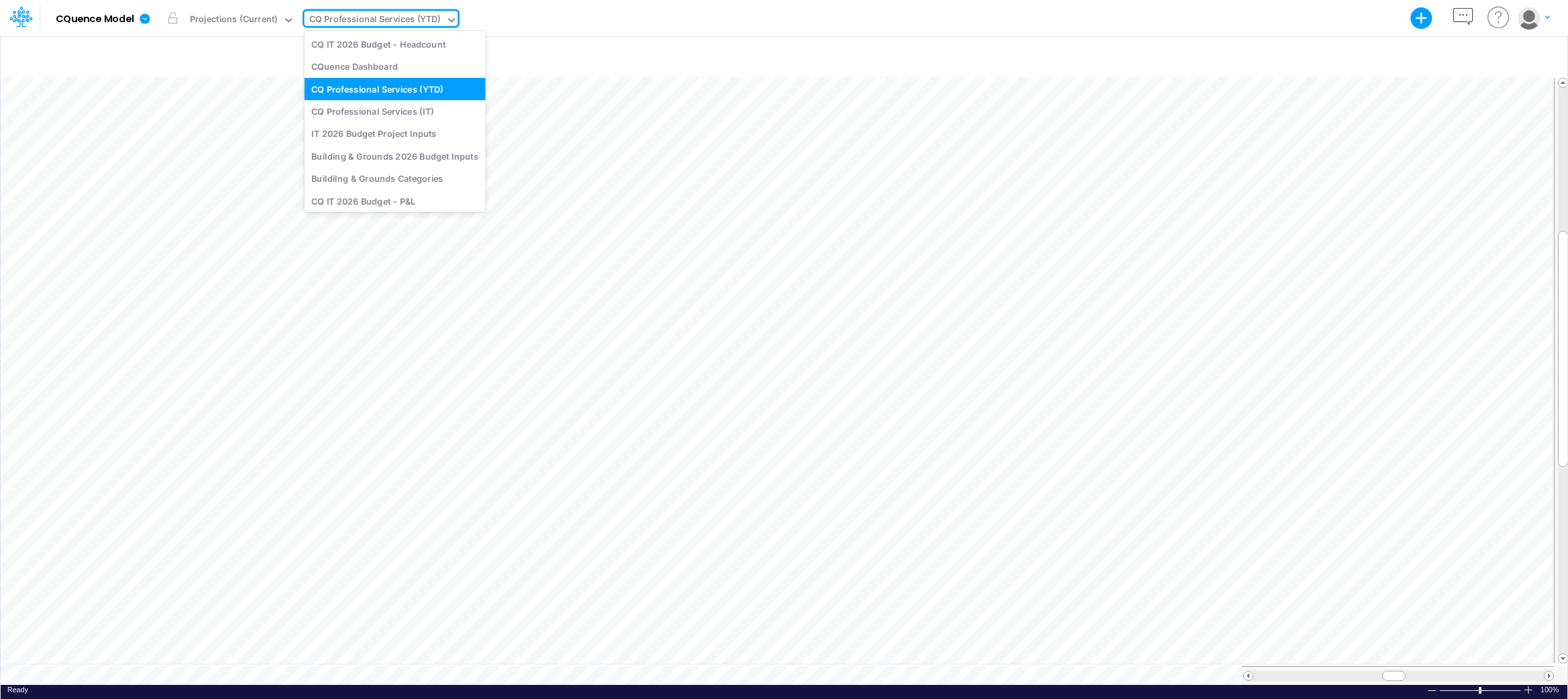
click at [416, 19] on div "CQ Professional Services (YTD)" at bounding box center [375, 20] width 131 height 15
click at [388, 112] on div "CQ Professional Services (IT)" at bounding box center [395, 111] width 181 height 22
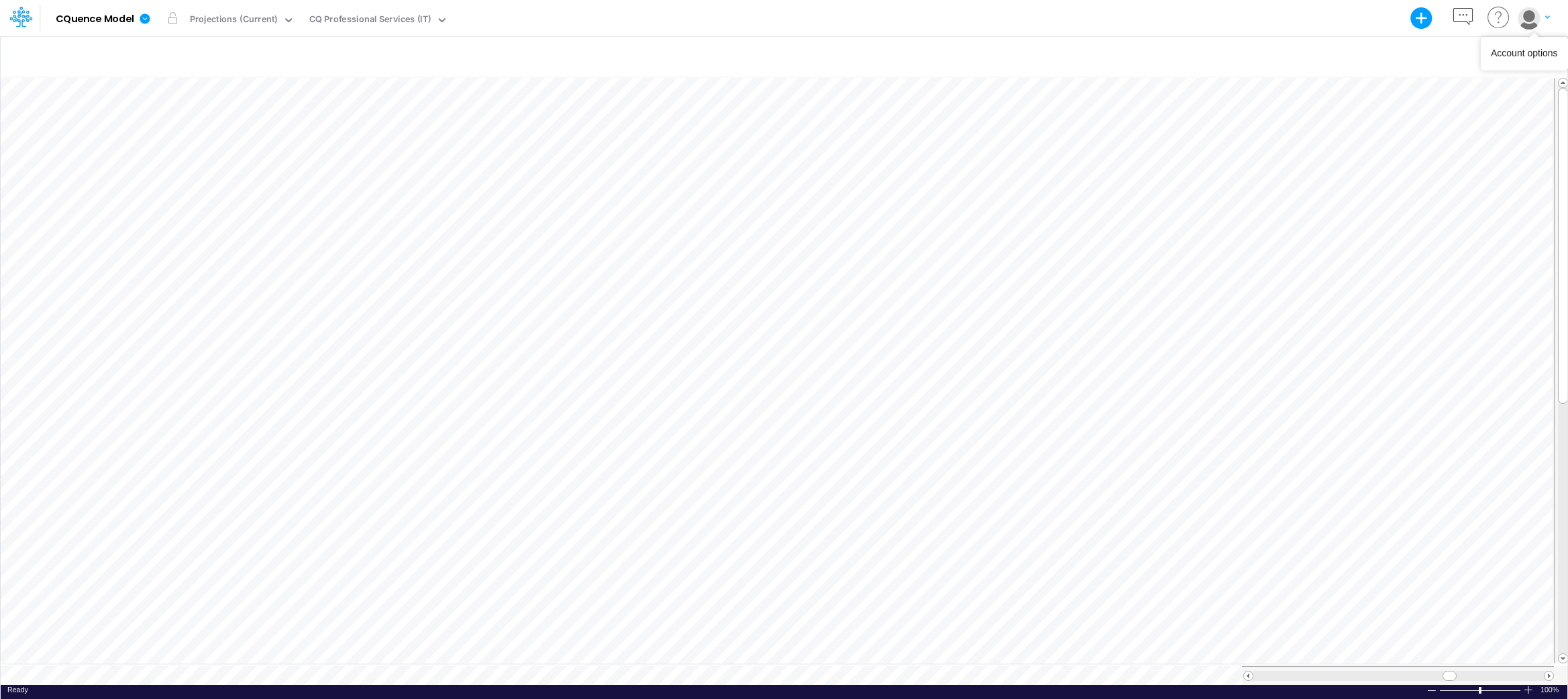
click at [1548, 16] on icon "button" at bounding box center [1547, 17] width 5 height 3
click at [1431, 80] on button "Log out" at bounding box center [1478, 79] width 143 height 21
